Goal: Navigation & Orientation: Find specific page/section

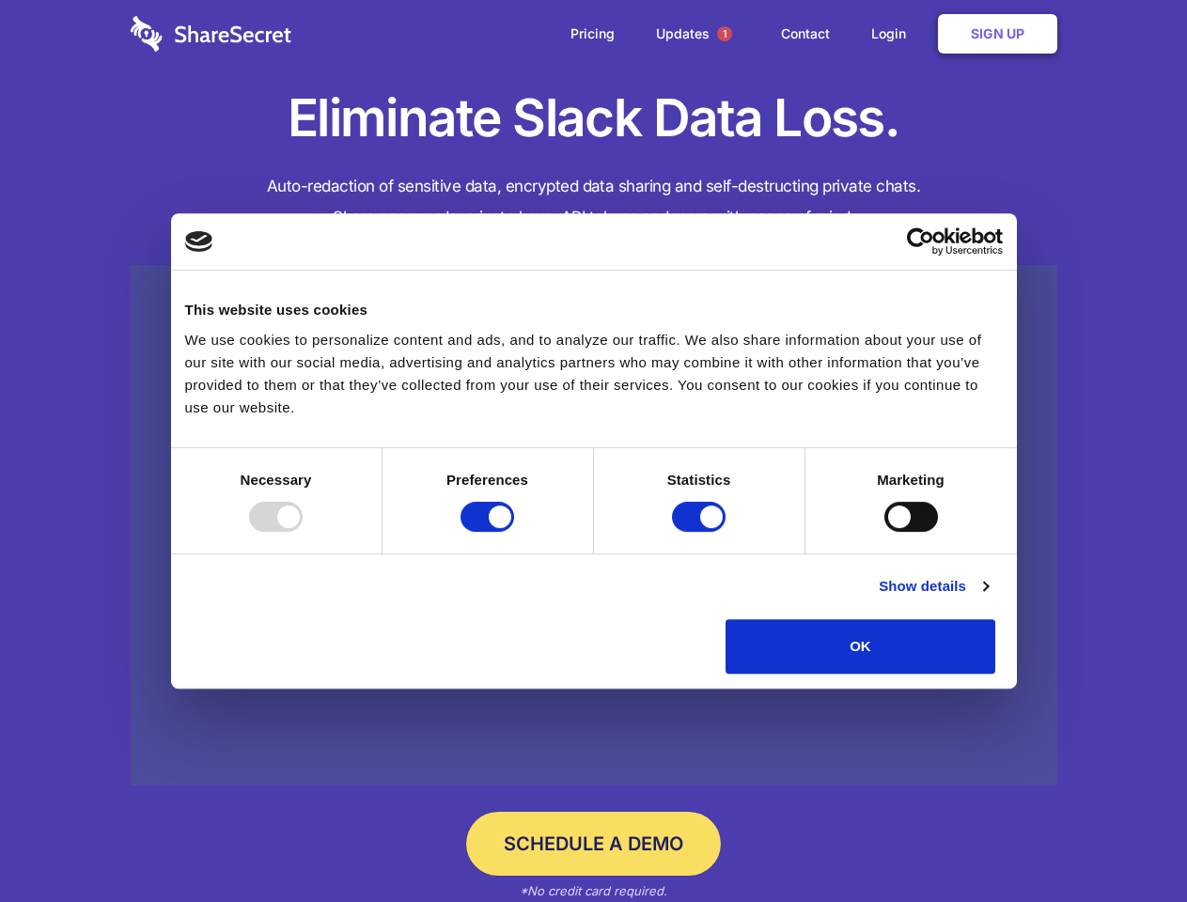
click at [303, 532] on div at bounding box center [276, 517] width 54 height 30
click at [514, 532] on input "Preferences" at bounding box center [487, 517] width 54 height 30
checkbox input "false"
click at [701, 532] on input "Statistics" at bounding box center [699, 517] width 54 height 30
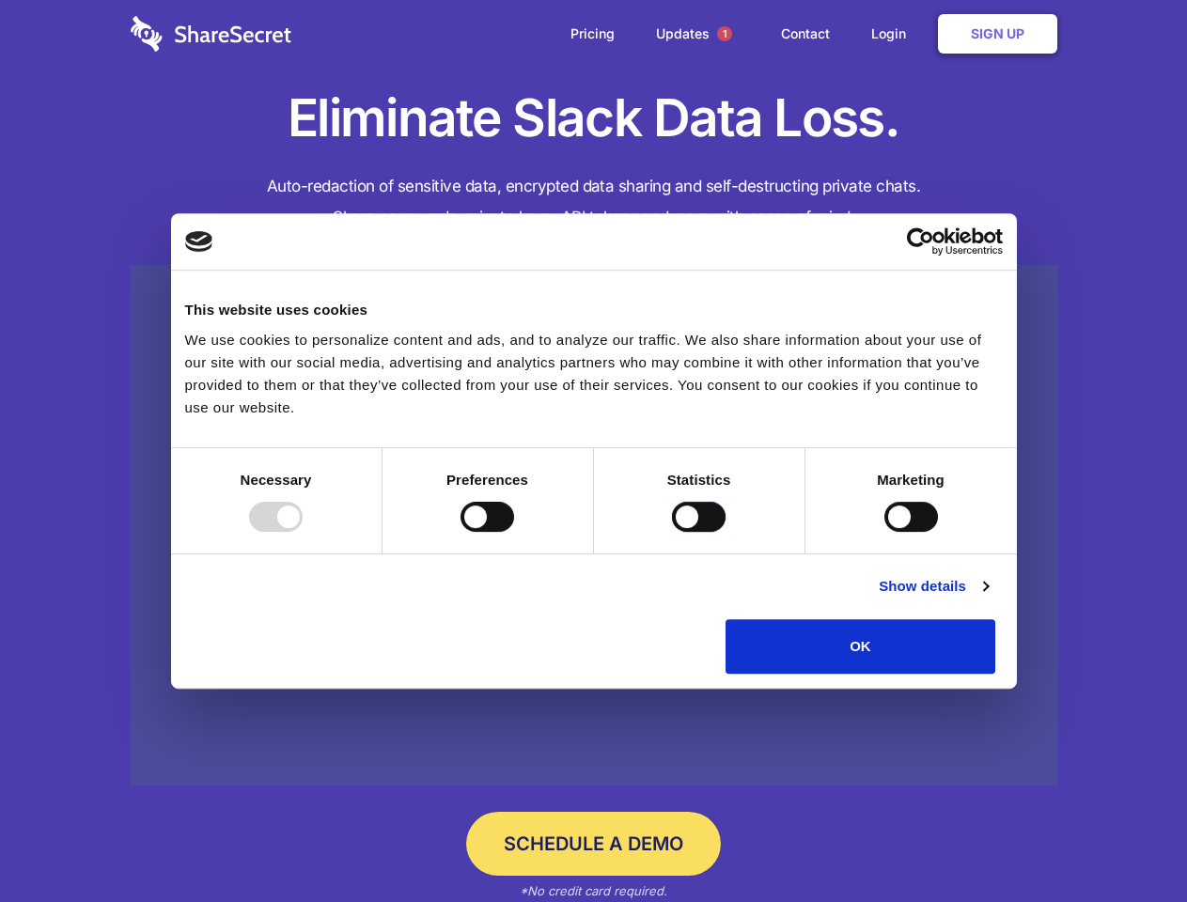
checkbox input "false"
click at [884, 532] on input "Marketing" at bounding box center [911, 517] width 54 height 30
checkbox input "true"
click at [988, 598] on link "Show details" at bounding box center [933, 586] width 109 height 23
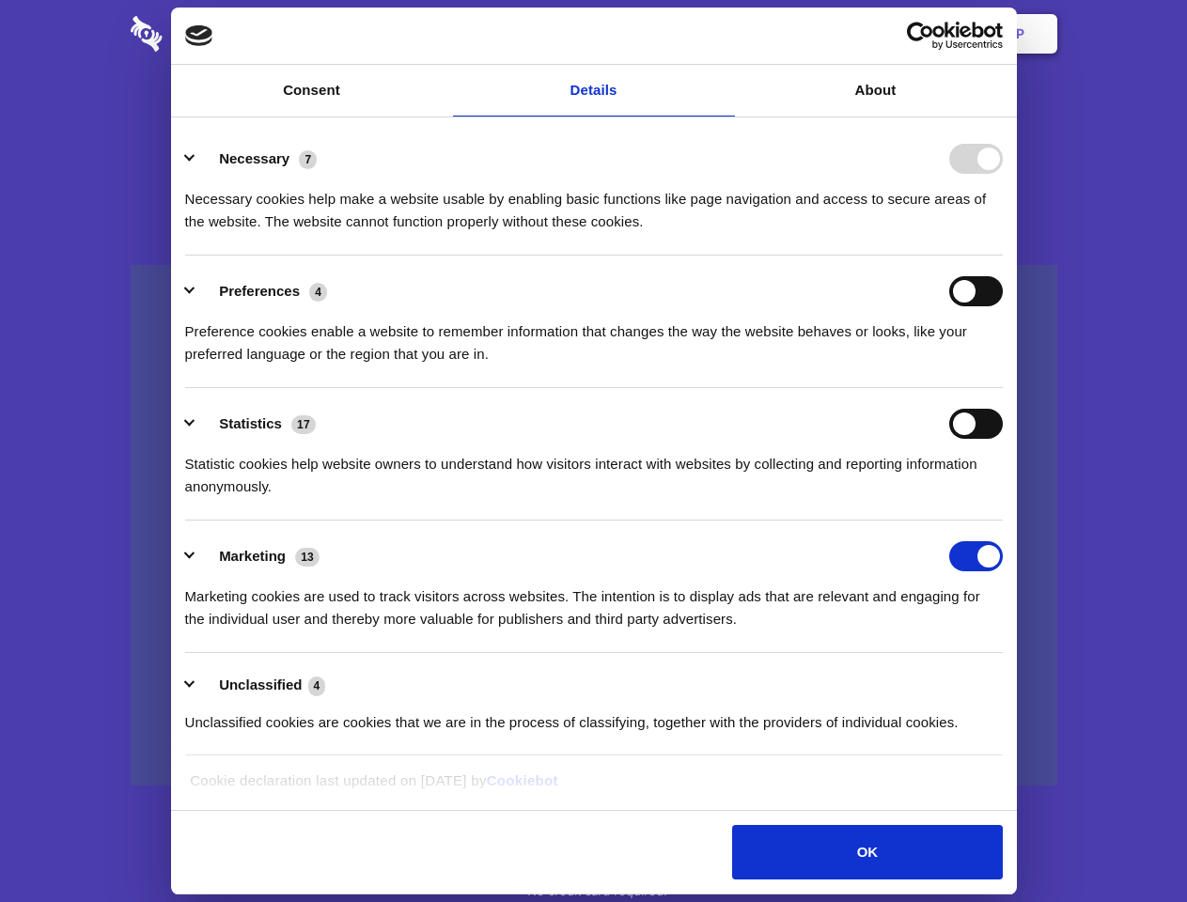
click at [1003, 256] on li "Necessary 7 Necessary cookies help make a website usable by enabling basic func…" at bounding box center [594, 189] width 818 height 132
click at [724, 34] on span "1" at bounding box center [724, 33] width 15 height 15
